Goal: Find specific page/section: Find specific page/section

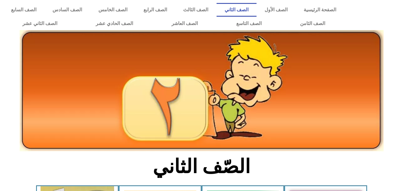
scroll to position [153, 0]
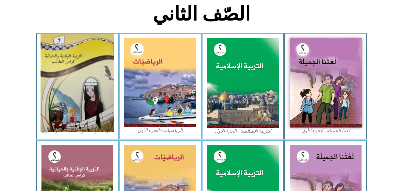
click at [89, 76] on img at bounding box center [77, 83] width 73 height 98
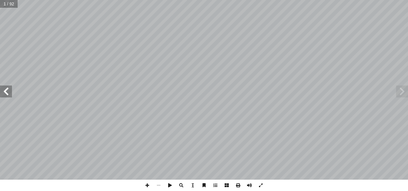
click at [4, 4] on input "text" at bounding box center [9, 4] width 18 height 8
type input "**"
